Goal: Information Seeking & Learning: Learn about a topic

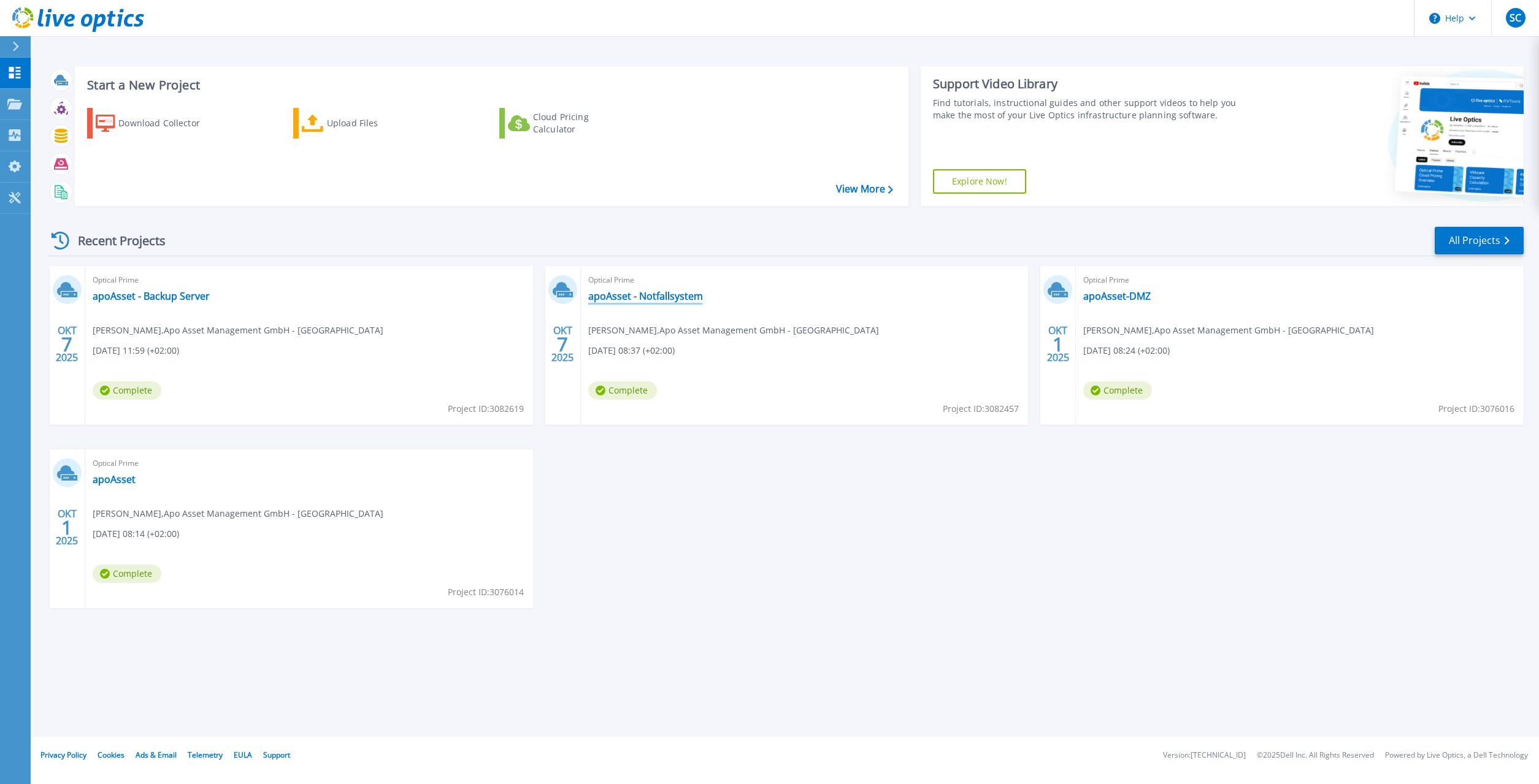
click at [674, 299] on link "apoAsset - Notfallsystem" at bounding box center [645, 296] width 114 height 13
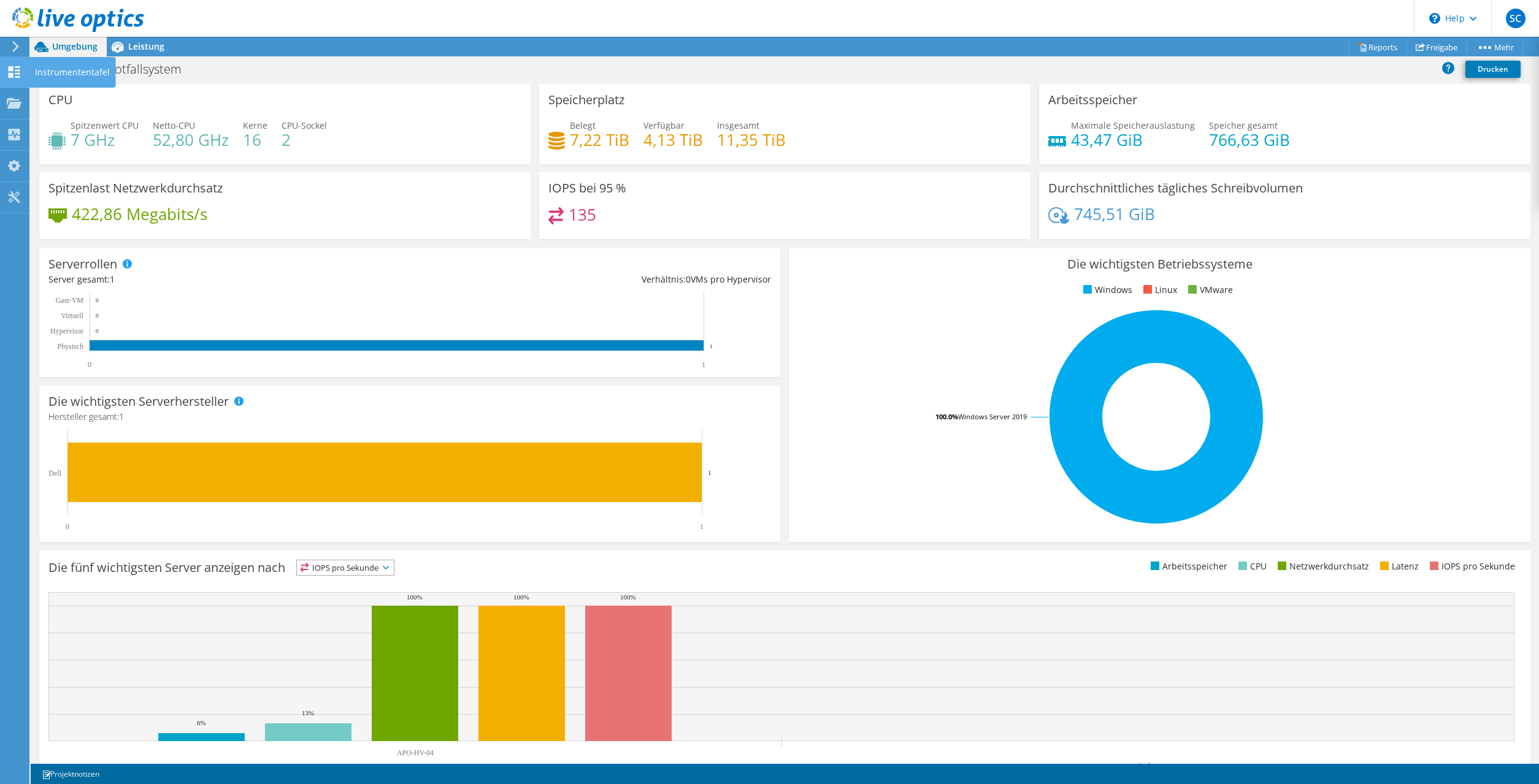
click at [17, 68] on icon at bounding box center [14, 72] width 15 height 12
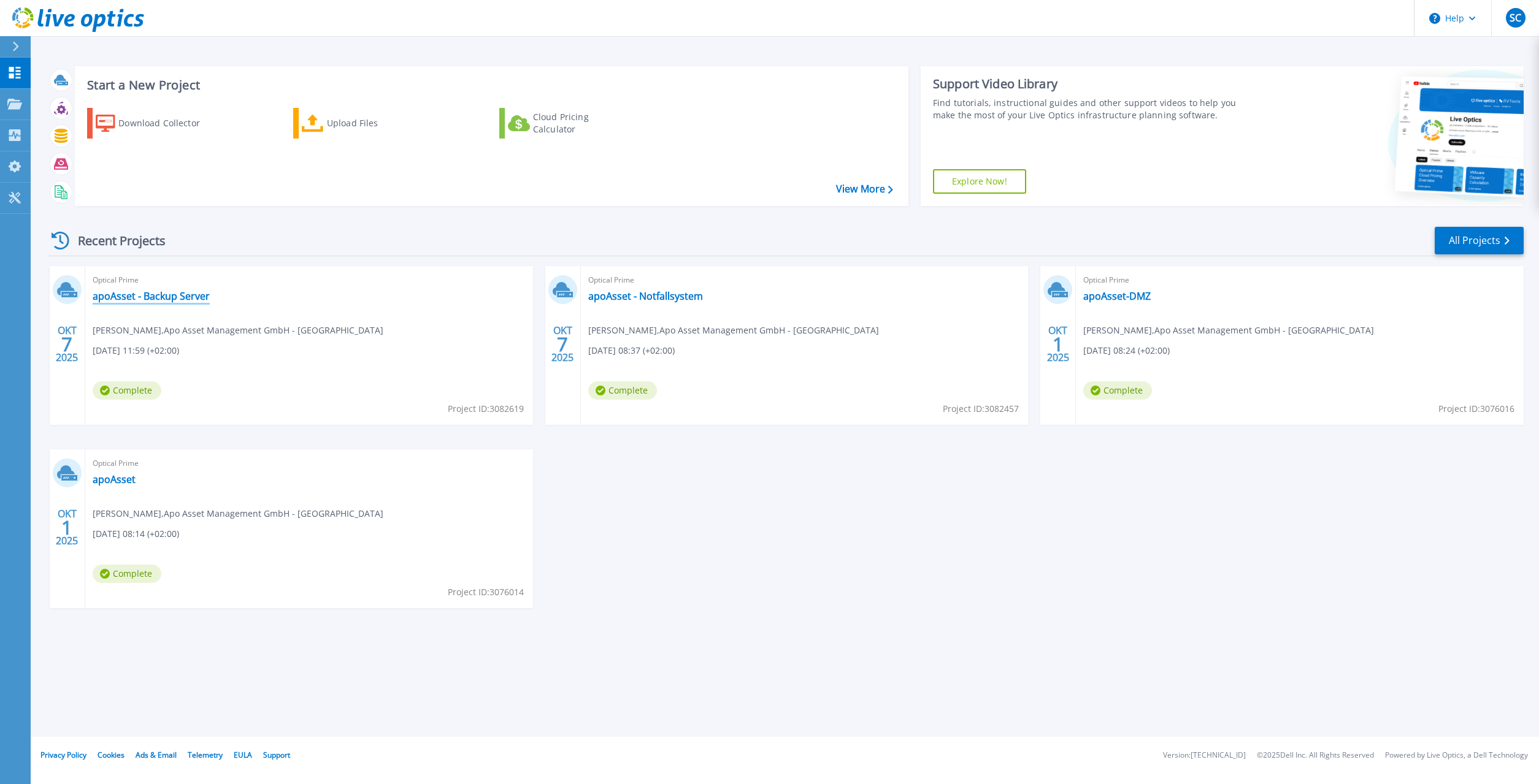
click at [141, 296] on link "apoAsset - Backup Server" at bounding box center [151, 296] width 117 height 13
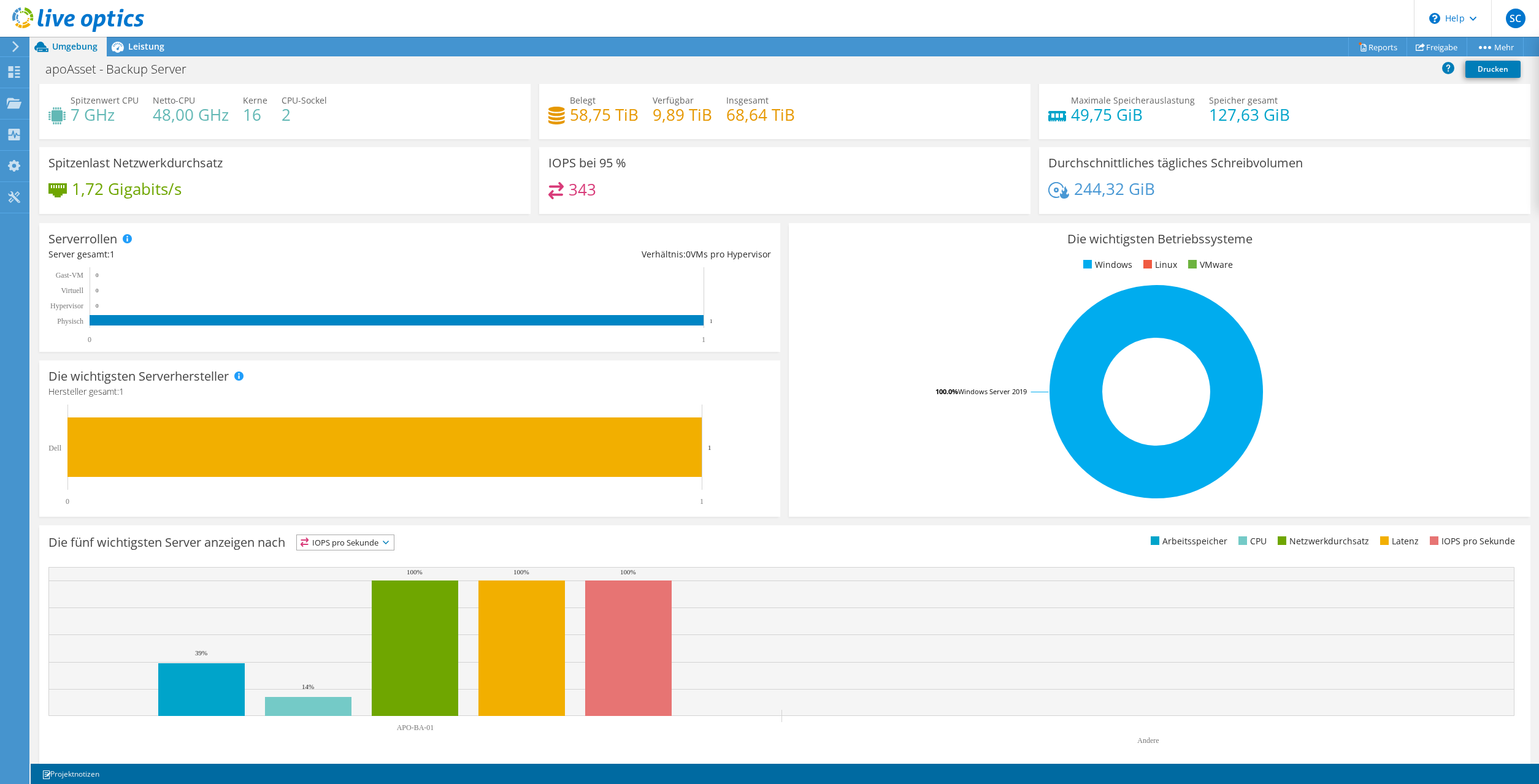
scroll to position [34, 0]
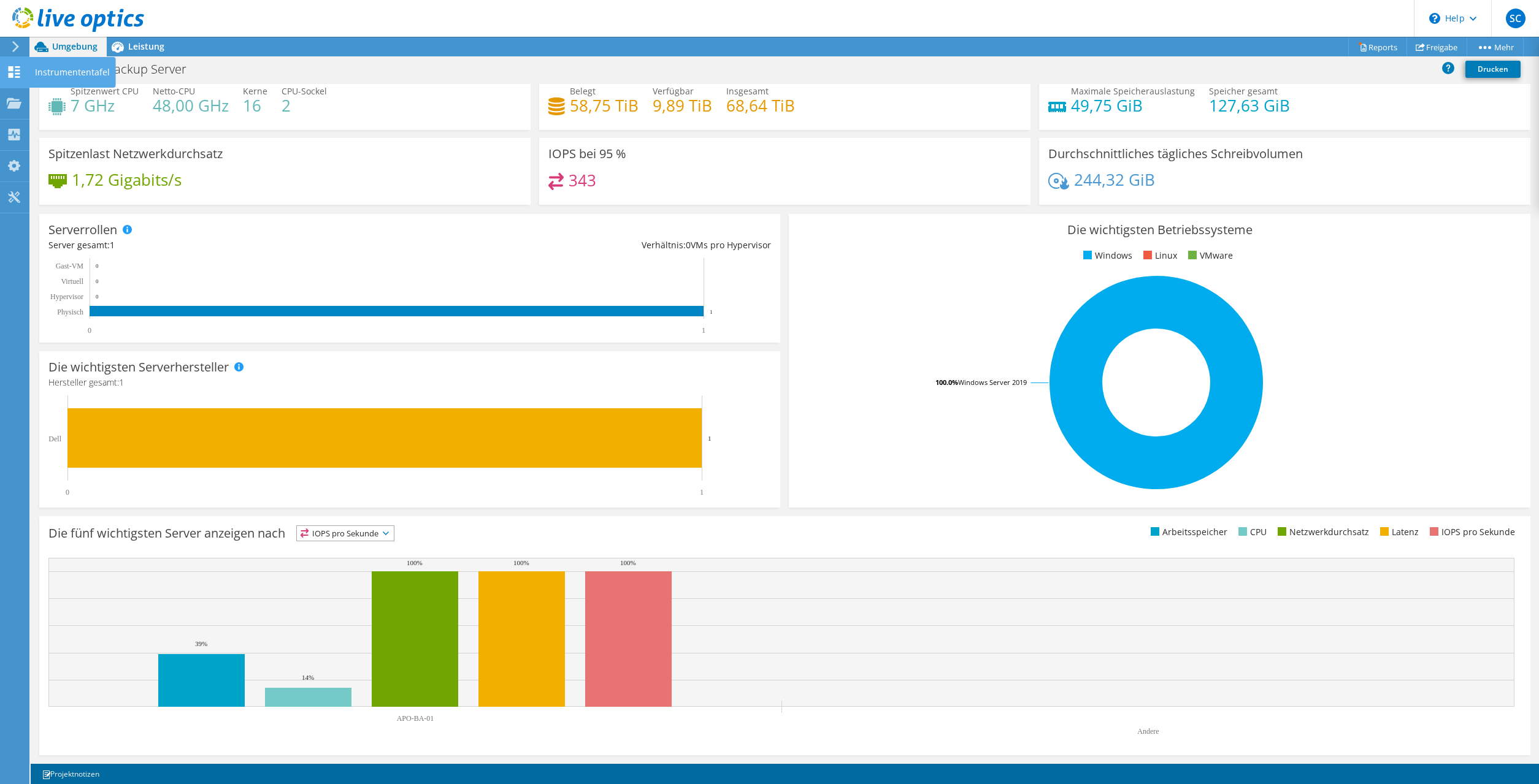
click at [13, 69] on use at bounding box center [15, 72] width 12 height 12
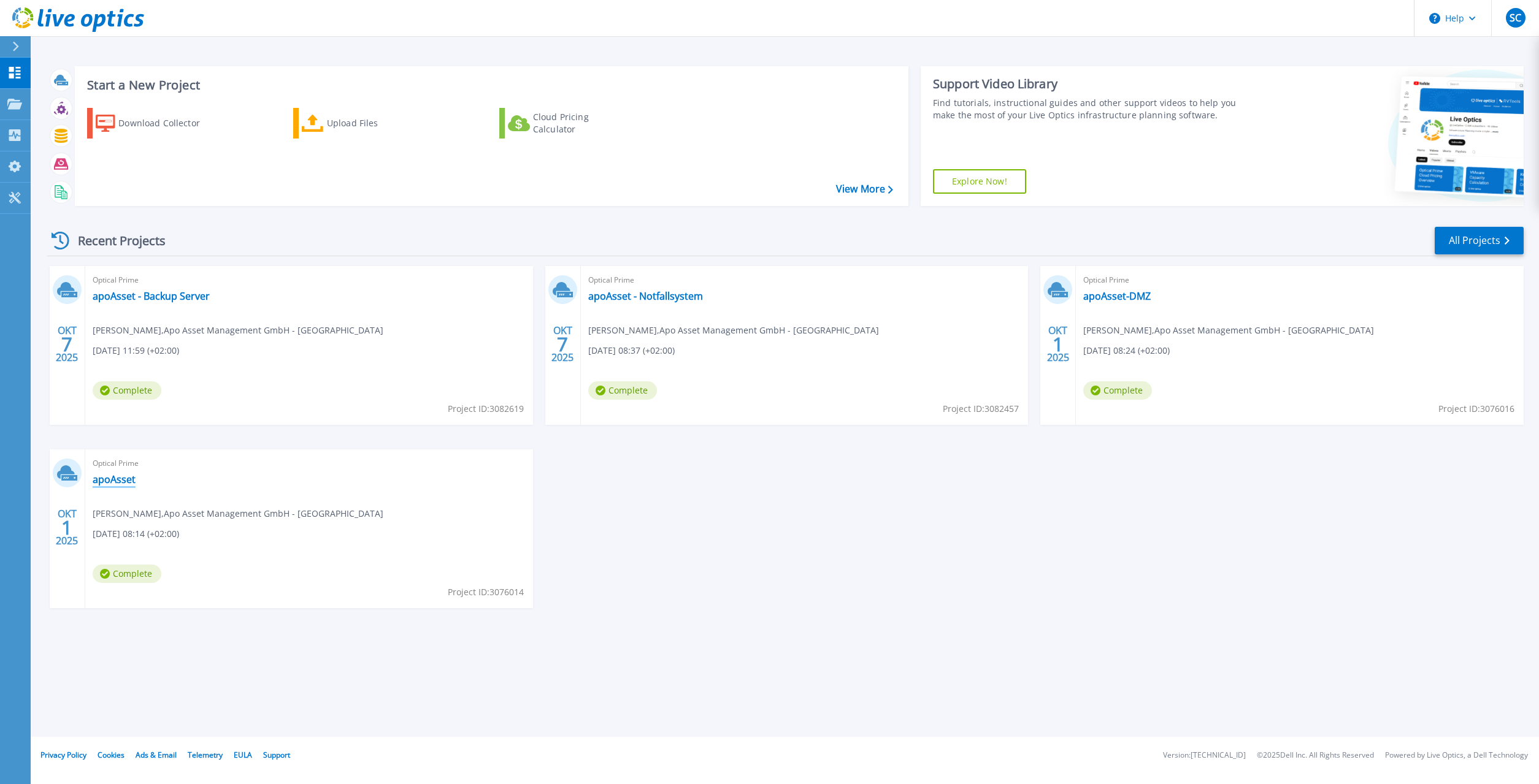
click at [118, 484] on link "apoAsset" at bounding box center [114, 479] width 43 height 13
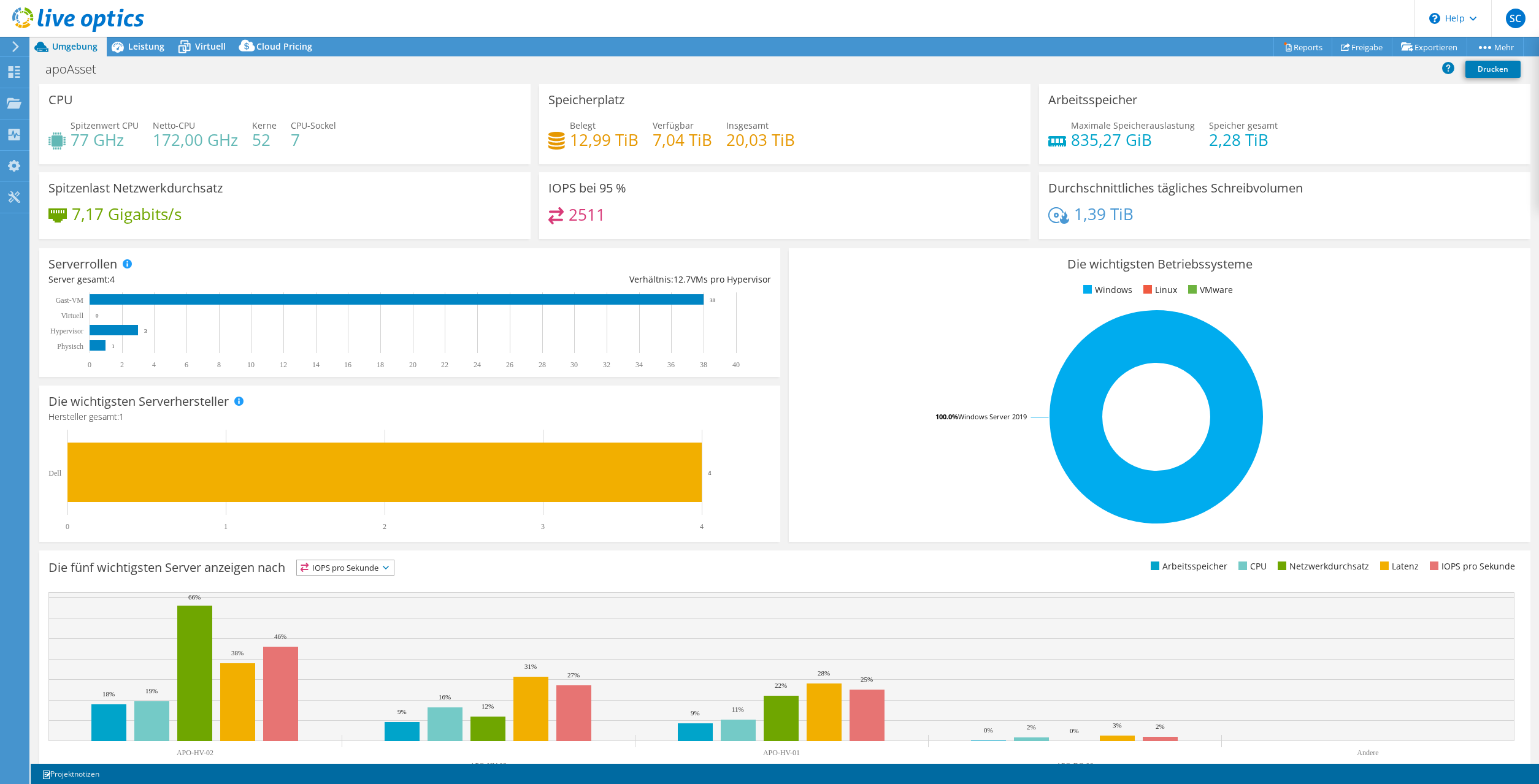
select select "EUFrankfurt"
select select "EUR"
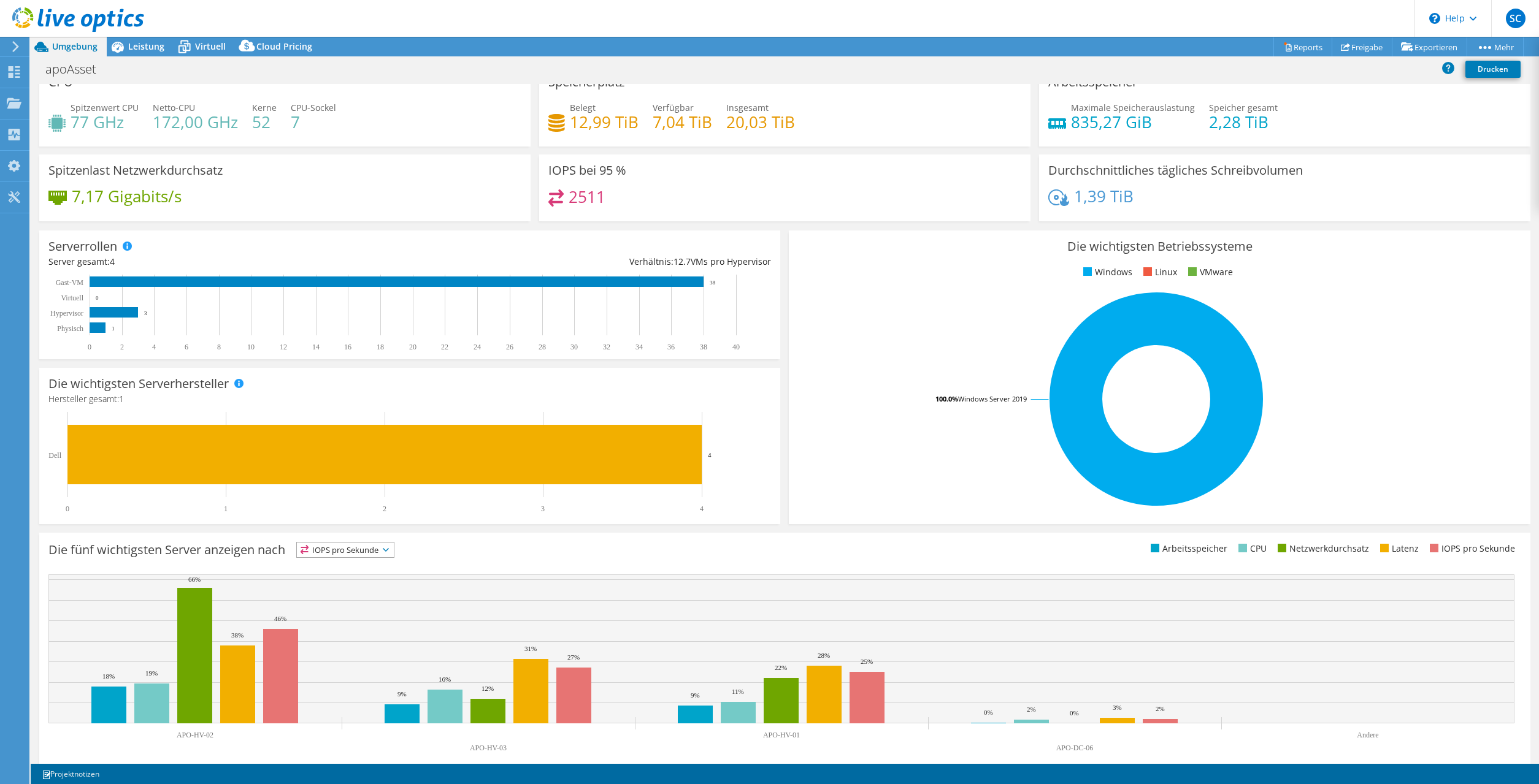
scroll to position [34, 0]
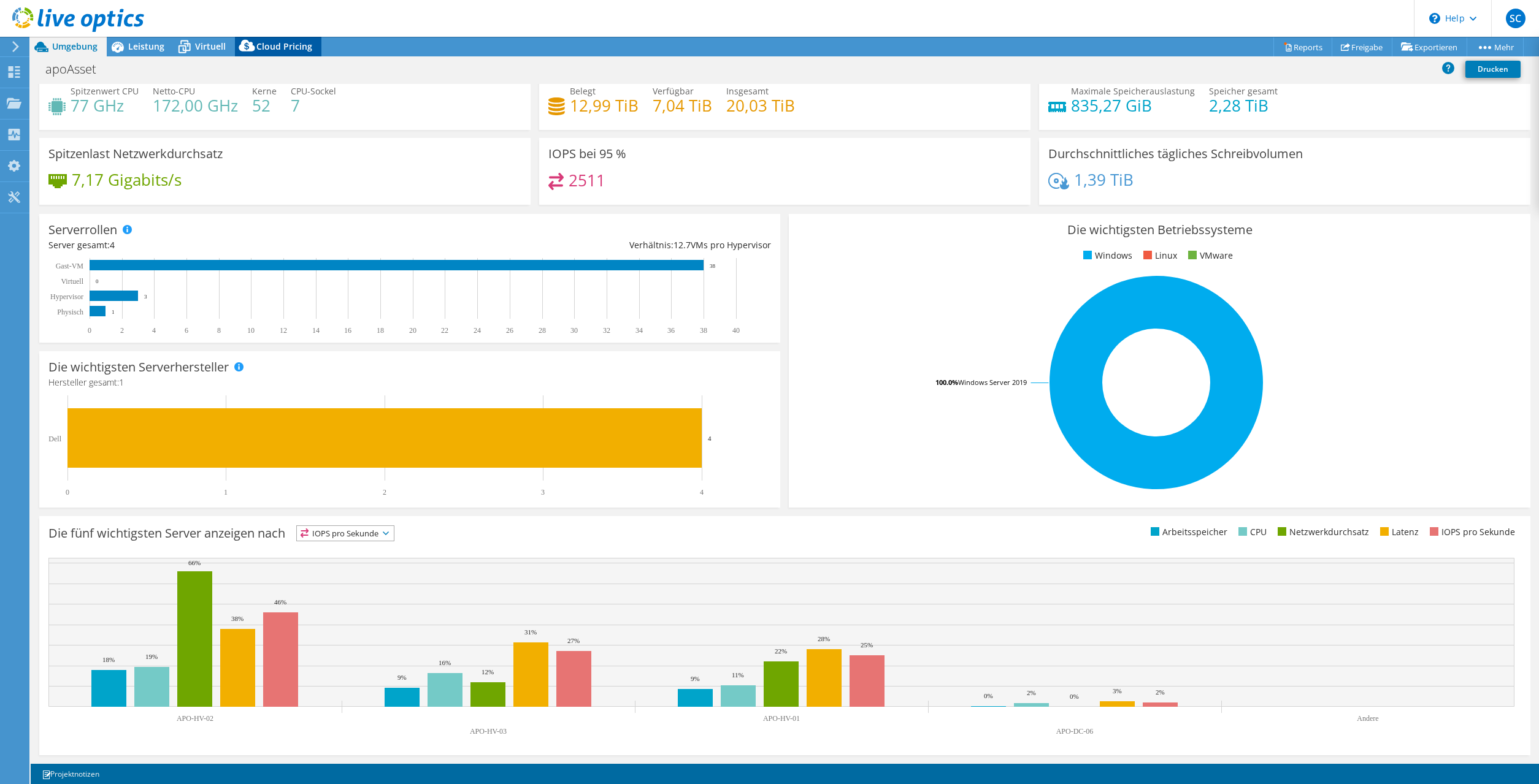
click at [291, 46] on span "Cloud Pricing" at bounding box center [284, 46] width 56 height 12
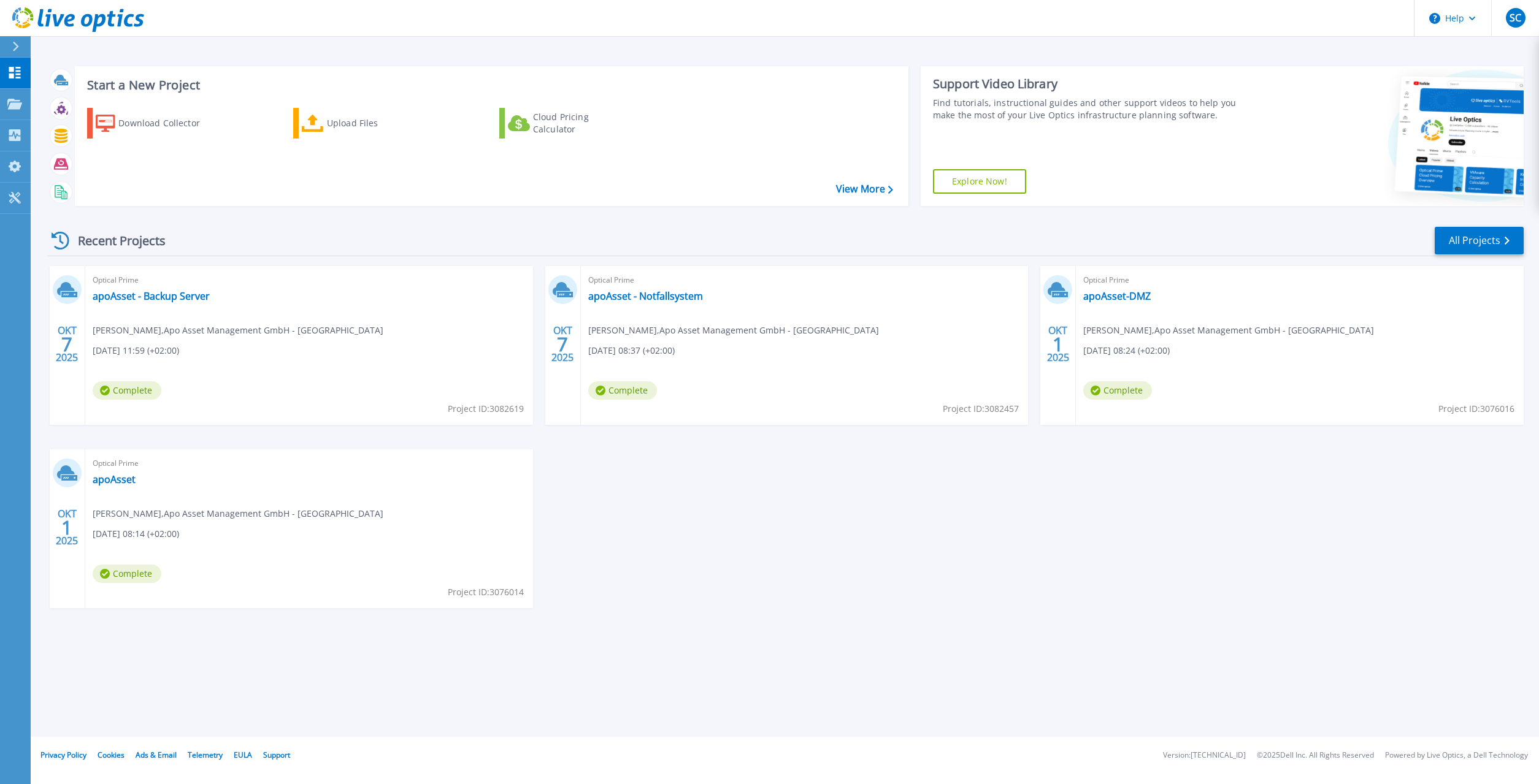
click at [632, 305] on div "Optical Prime apoAsset - Notfallsystem [PERSON_NAME] , Apo Asset Management Gmb…" at bounding box center [805, 346] width 447 height 159
click at [636, 302] on link "apoAsset - Notfallsystem" at bounding box center [645, 296] width 114 height 13
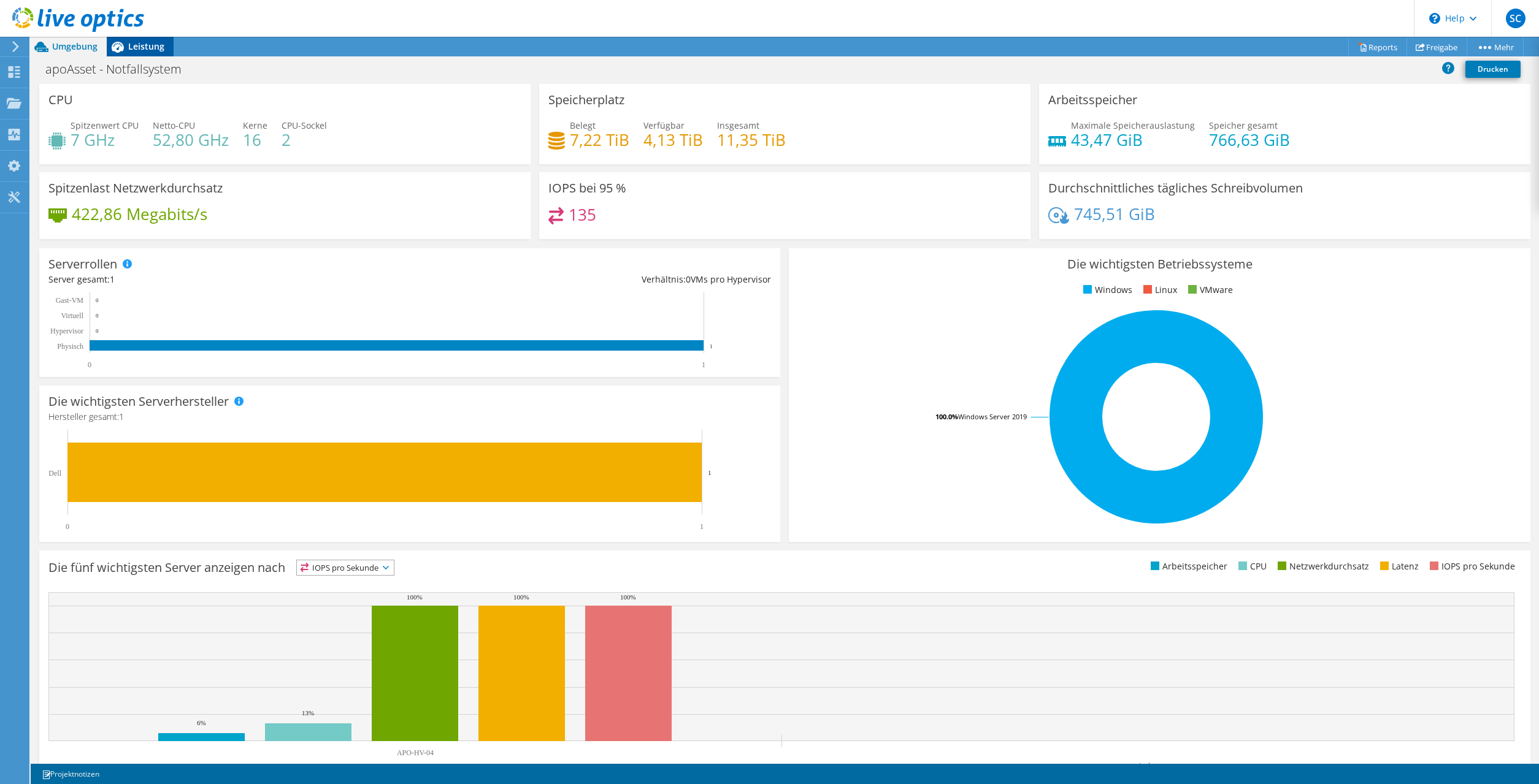
click at [146, 53] on div "Leistung" at bounding box center [140, 47] width 66 height 20
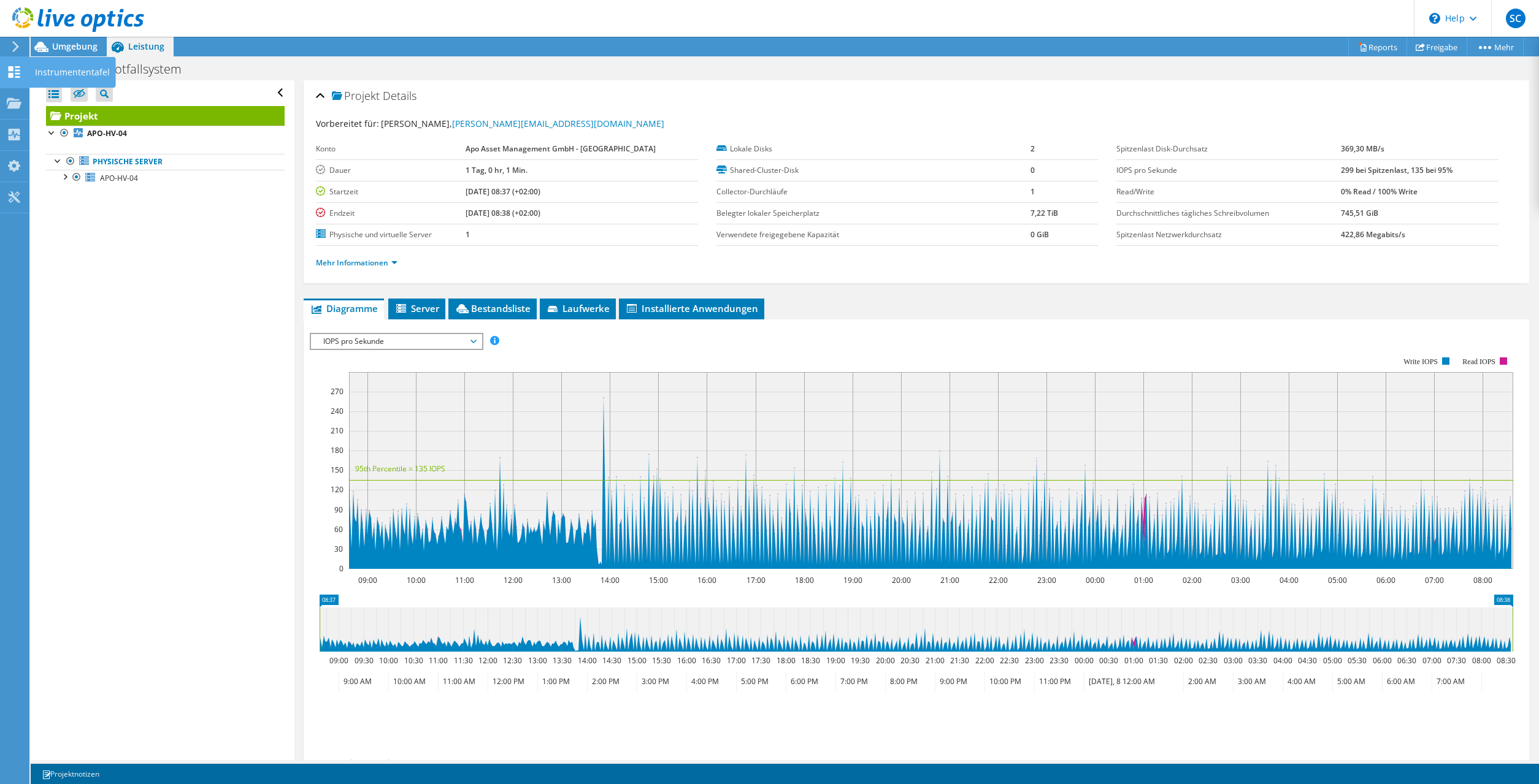
click at [20, 69] on icon at bounding box center [14, 72] width 15 height 12
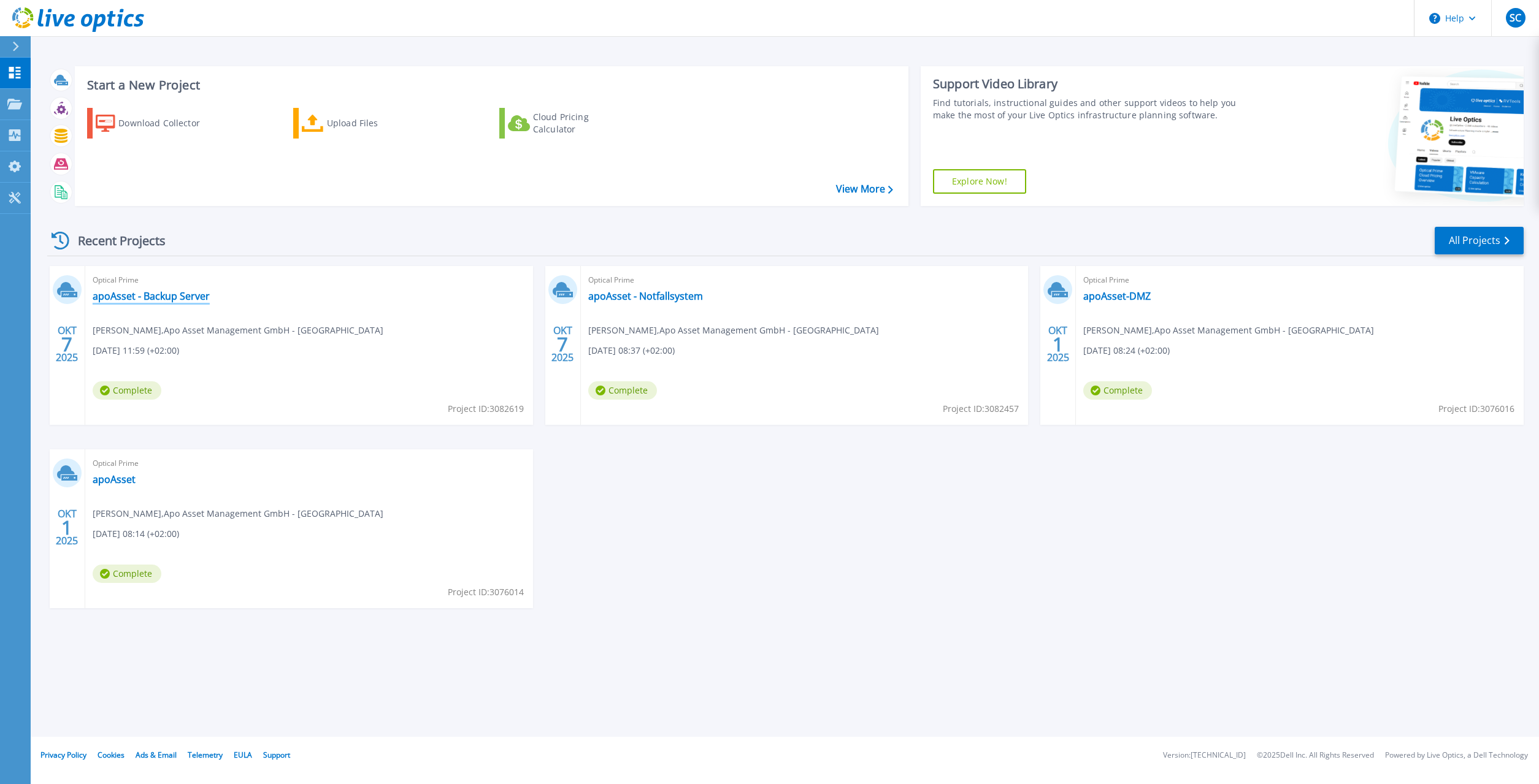
click at [191, 297] on link "apoAsset - Backup Server" at bounding box center [151, 296] width 117 height 13
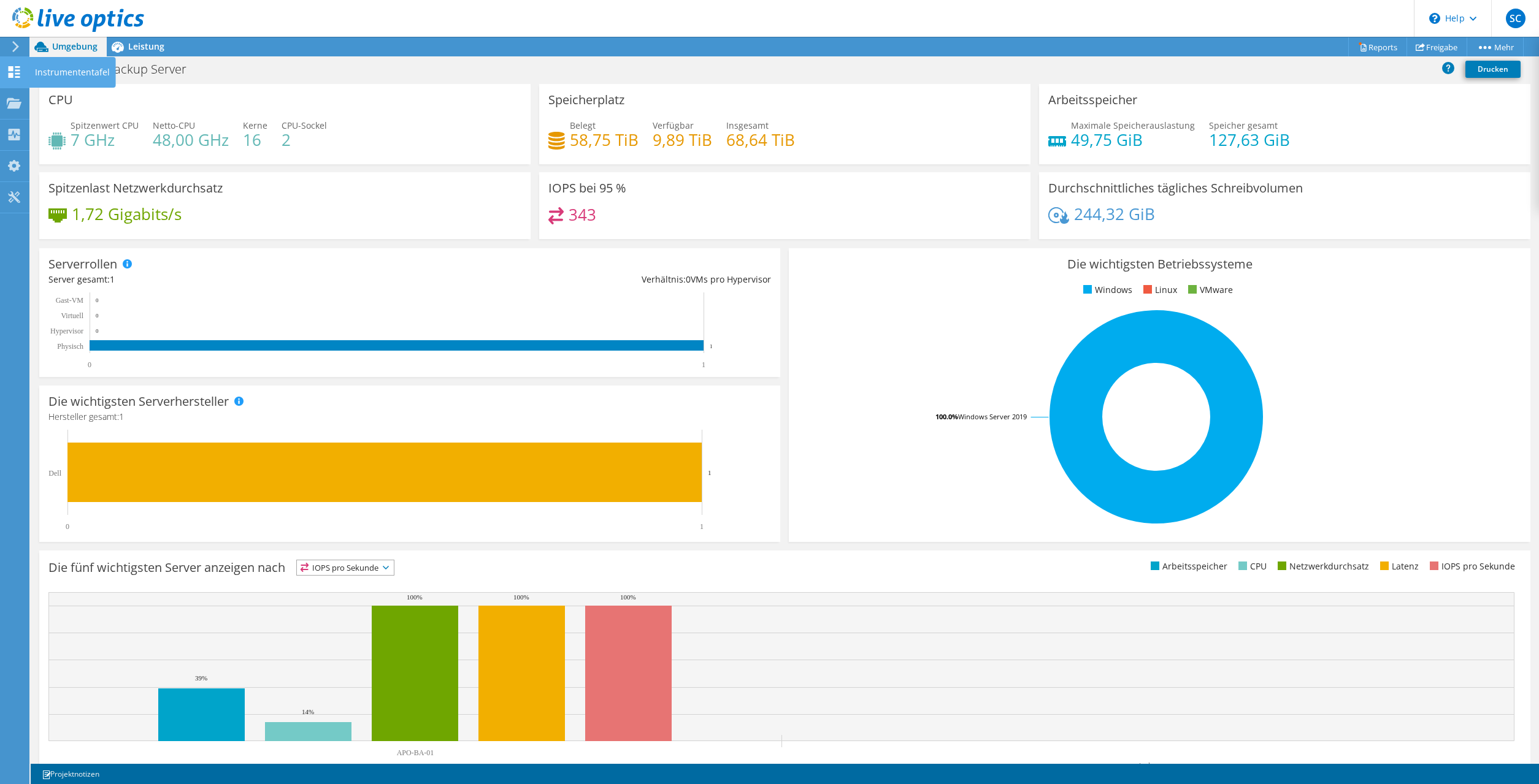
click at [18, 69] on icon at bounding box center [14, 72] width 15 height 12
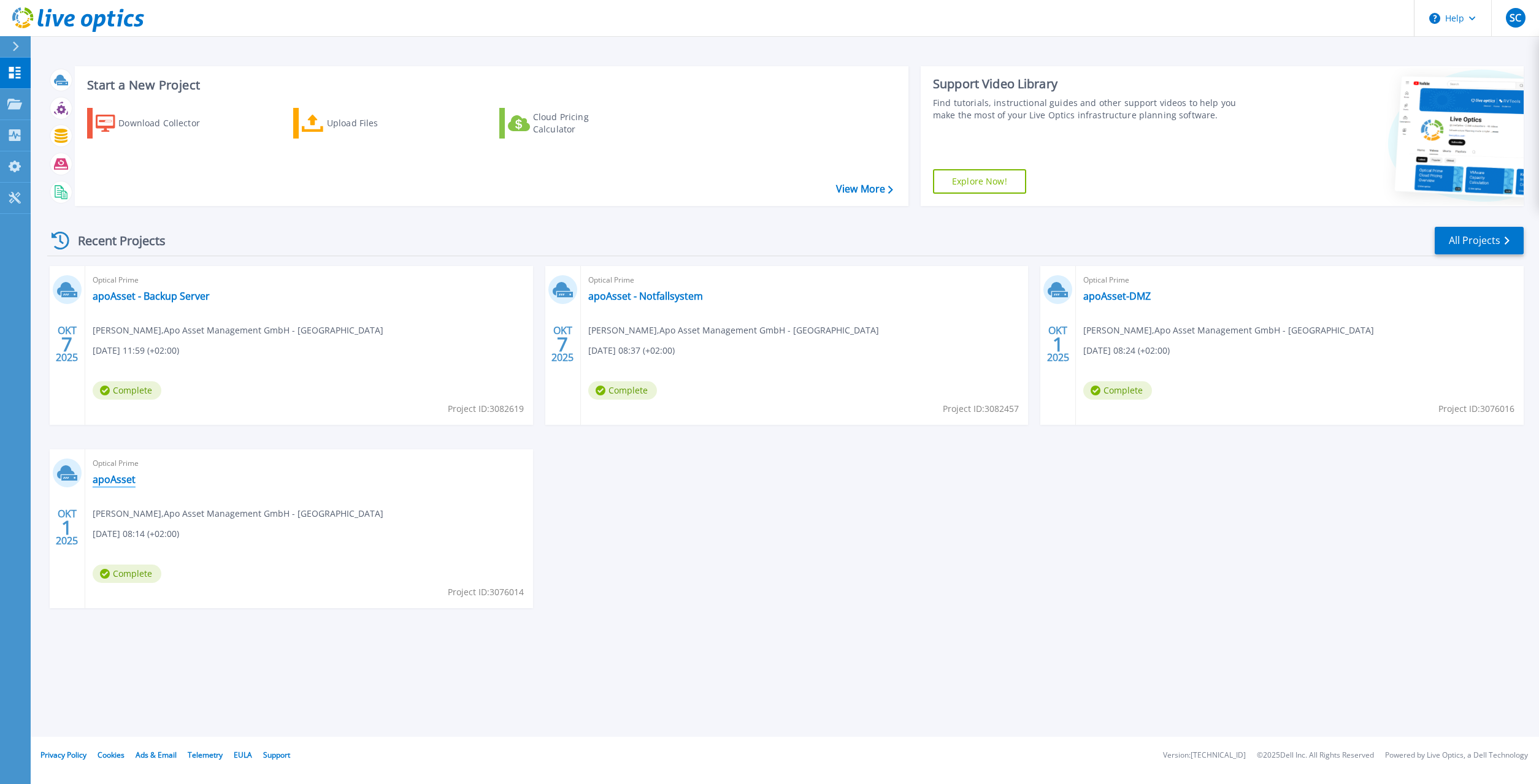
click at [116, 479] on link "apoAsset" at bounding box center [114, 479] width 43 height 13
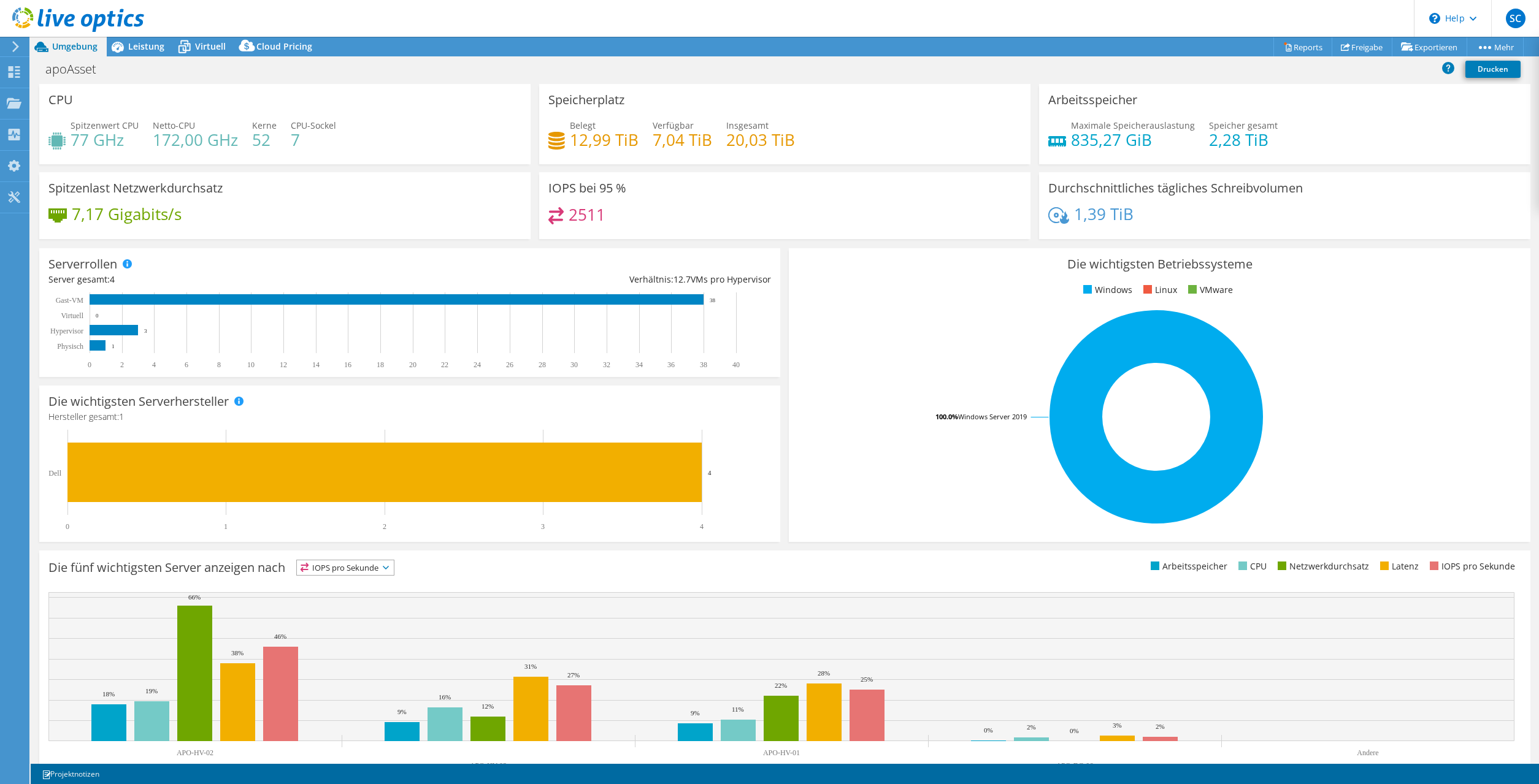
select select "EUFrankfurt"
select select "EUR"
click at [210, 47] on span "Virtuell" at bounding box center [210, 46] width 30 height 12
